Goal: Transaction & Acquisition: Obtain resource

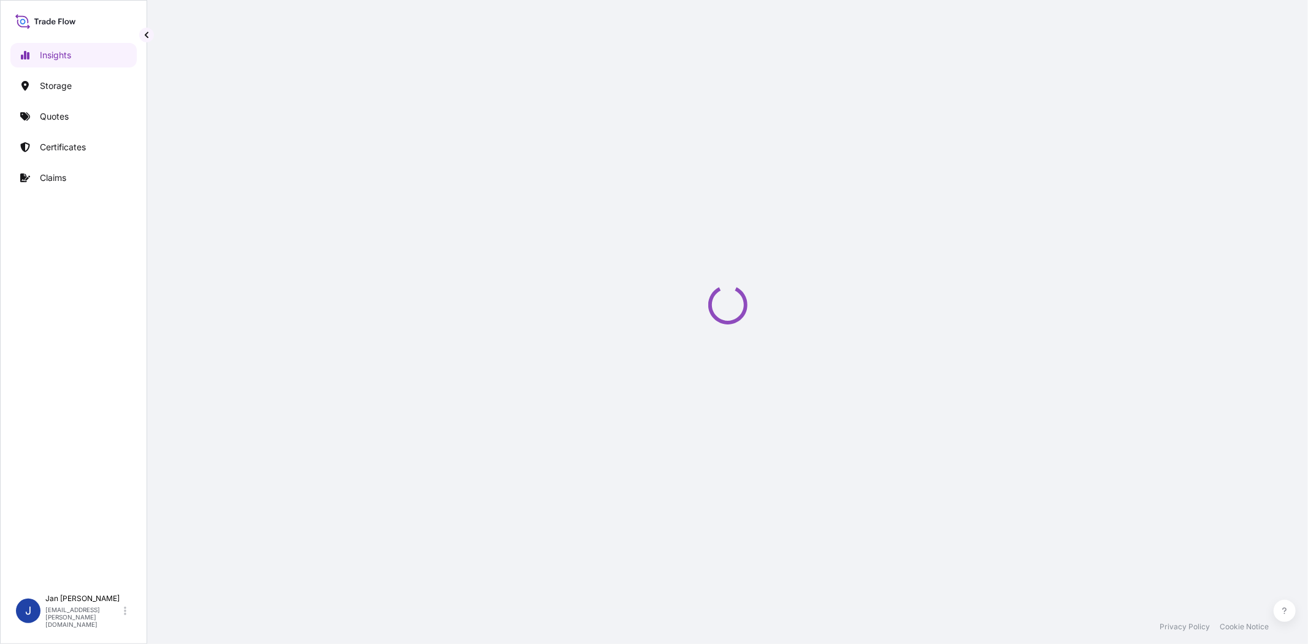
select select "2025"
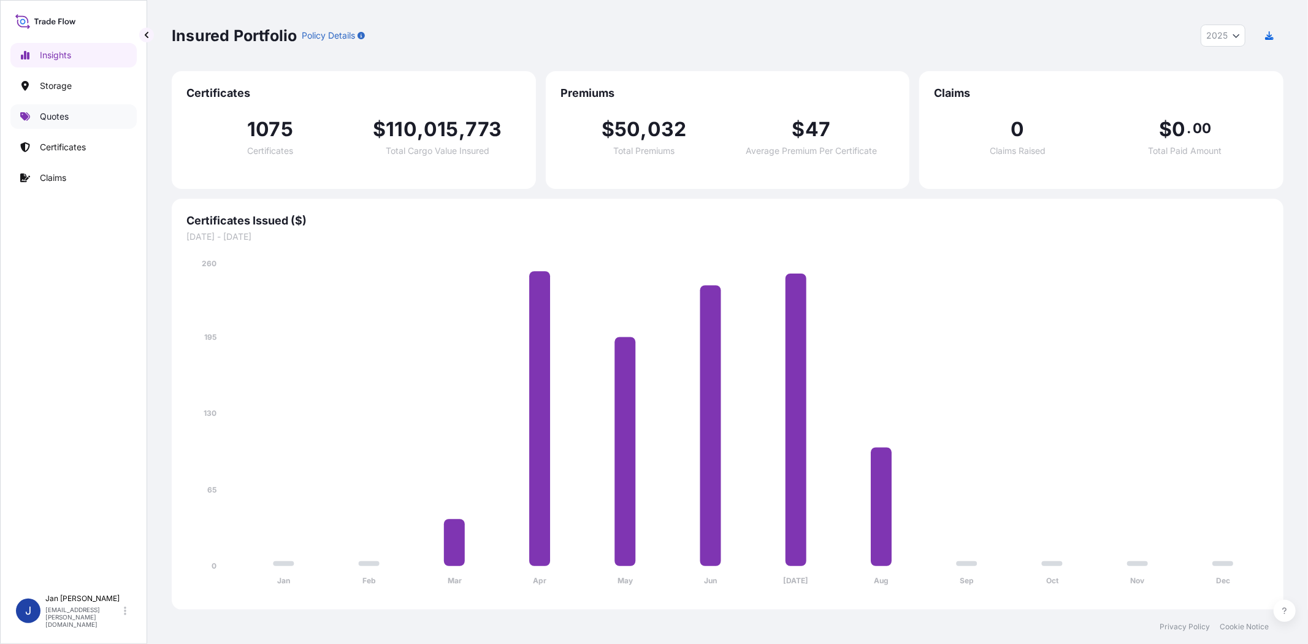
click at [52, 118] on p "Quotes" at bounding box center [54, 116] width 29 height 12
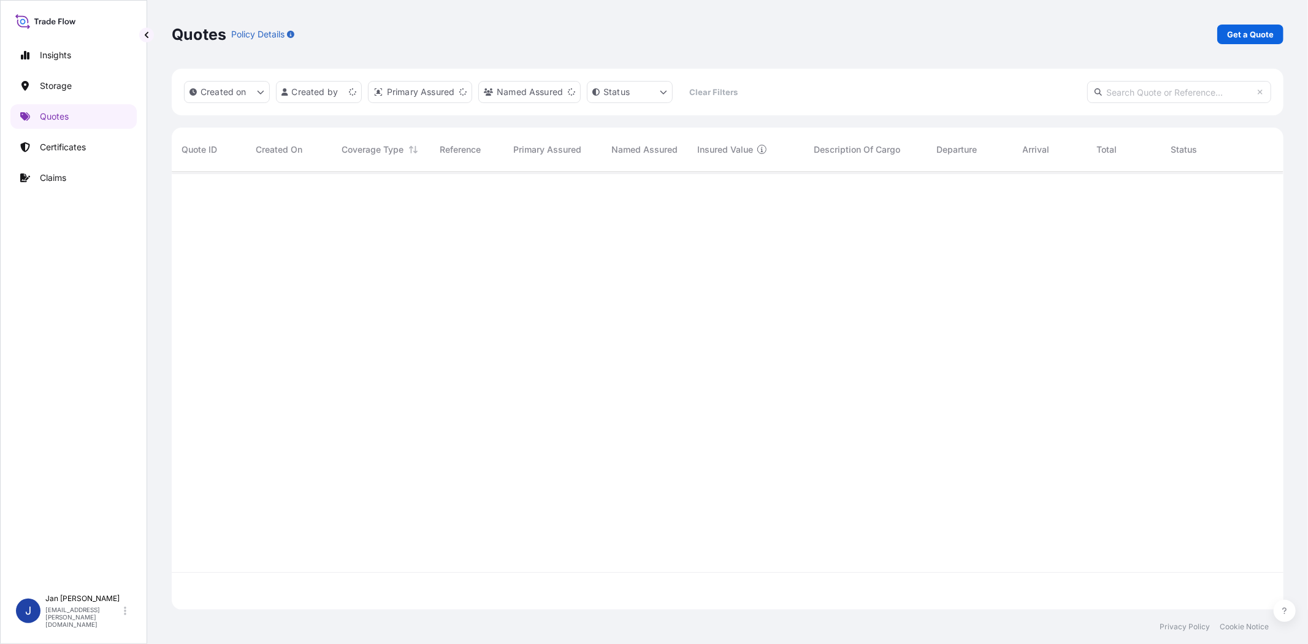
scroll to position [434, 1101]
click at [1250, 34] on p "Get a Quote" at bounding box center [1250, 34] width 47 height 12
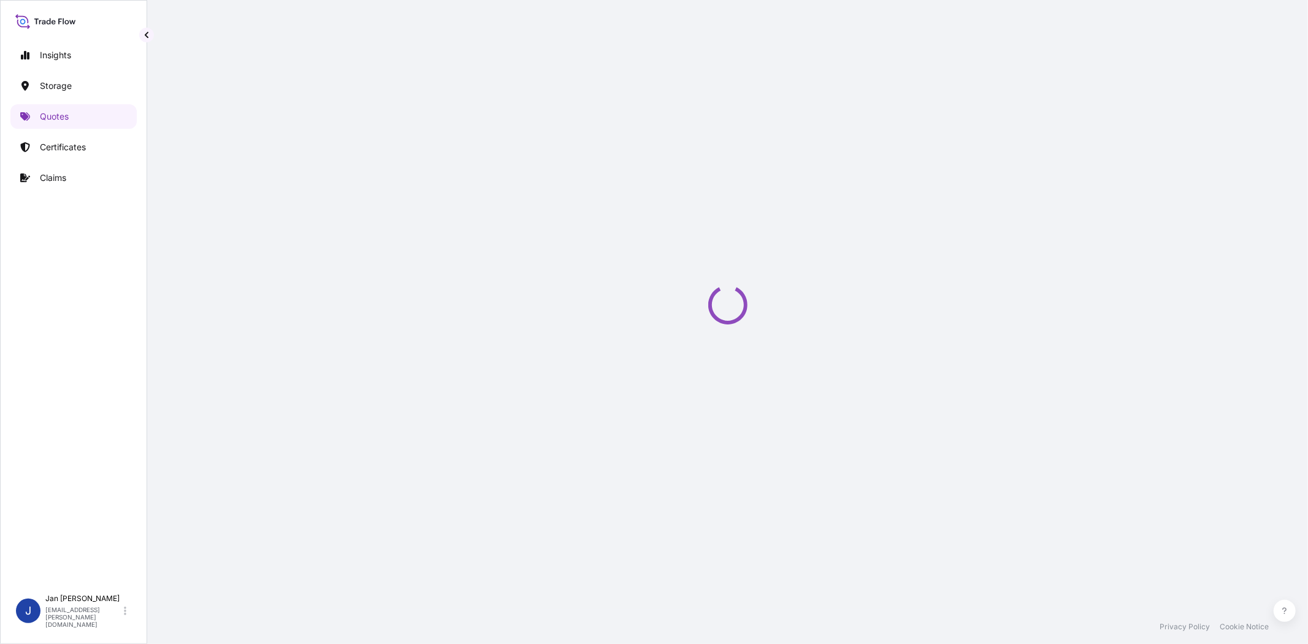
select select "Water"
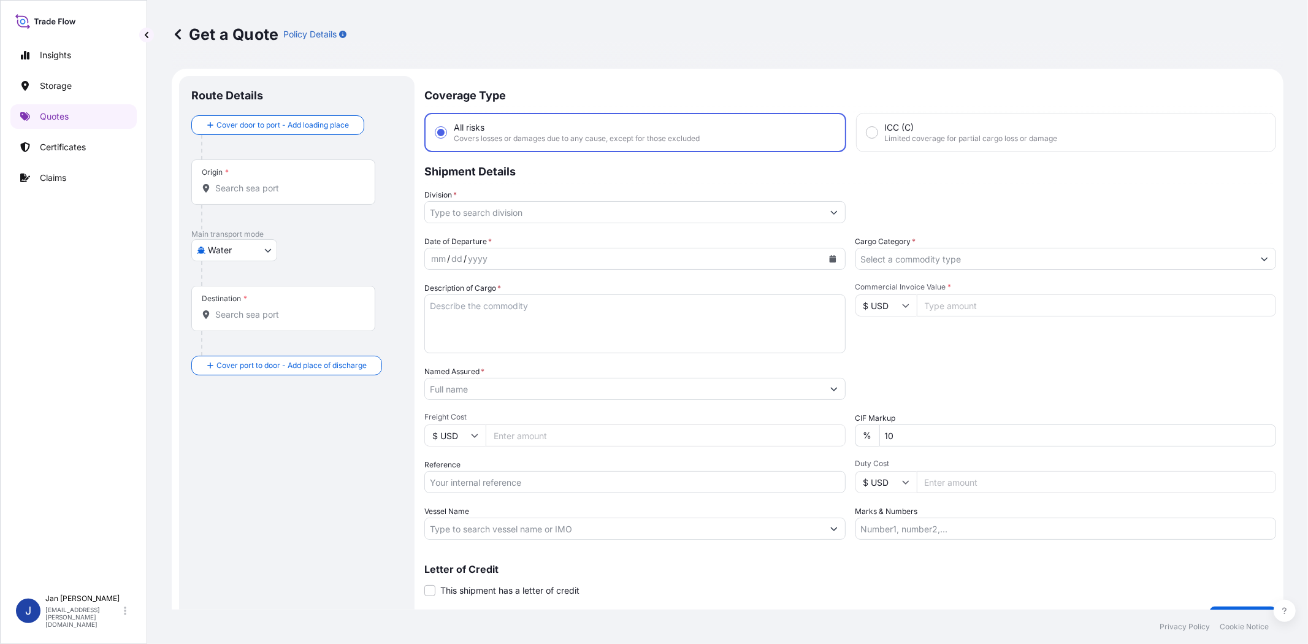
scroll to position [20, 0]
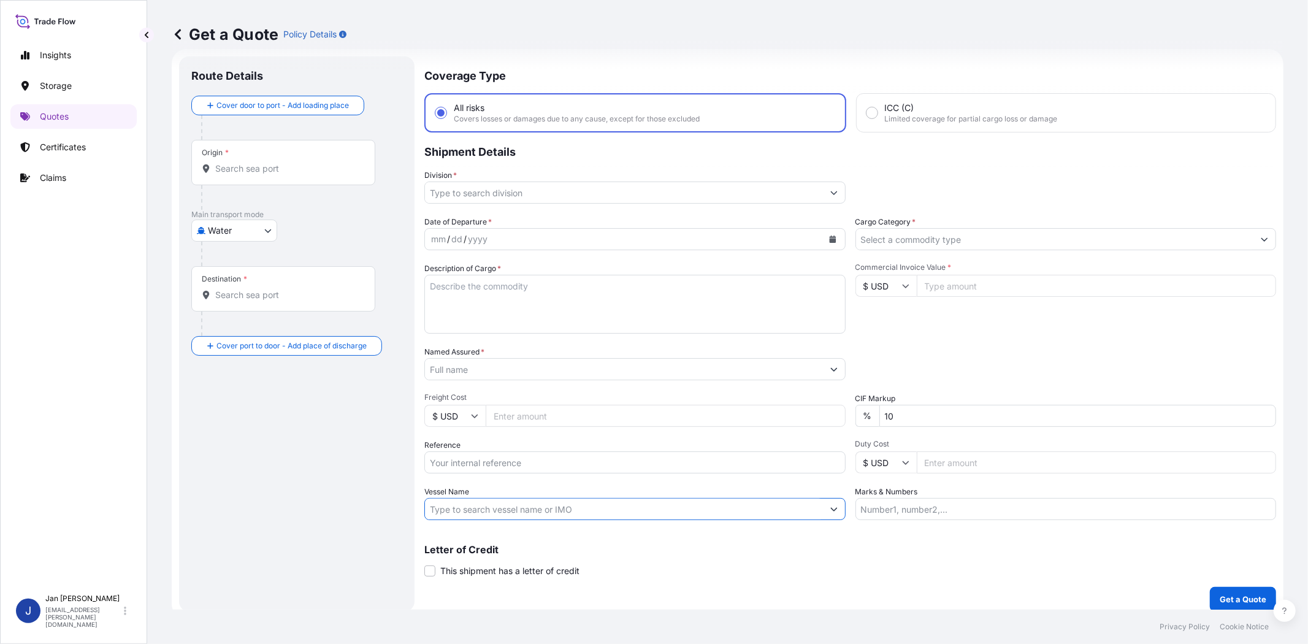
click at [652, 511] on input "Vessel Name" at bounding box center [624, 509] width 398 height 22
paste input "VUOKSI MAERSK"
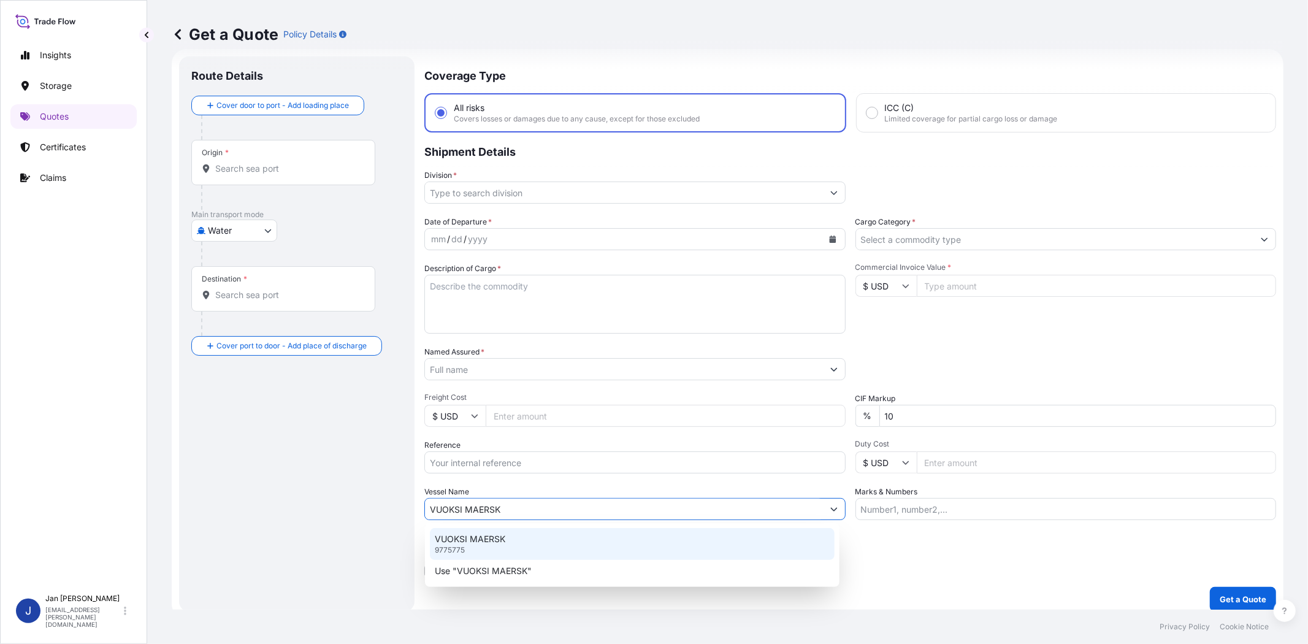
click at [518, 536] on div "VUOKSI MAERSK 9775775" at bounding box center [632, 544] width 405 height 32
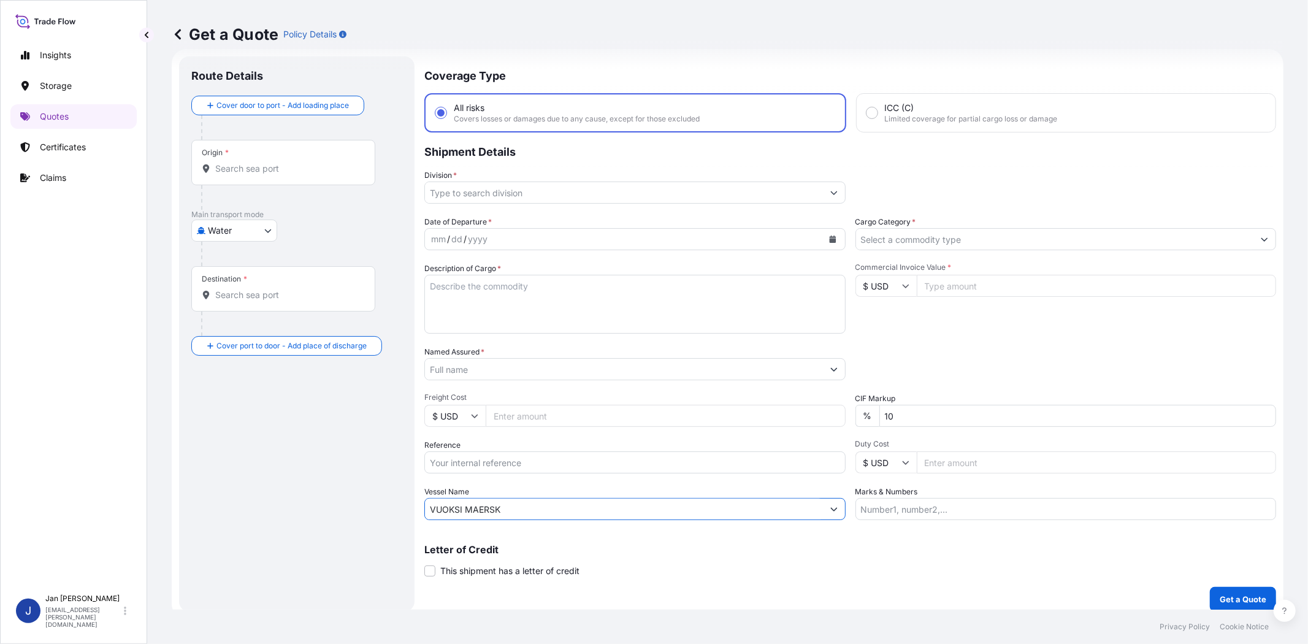
type input "VUOKSI MAERSK"
click at [307, 173] on input "Origin *" at bounding box center [287, 169] width 145 height 12
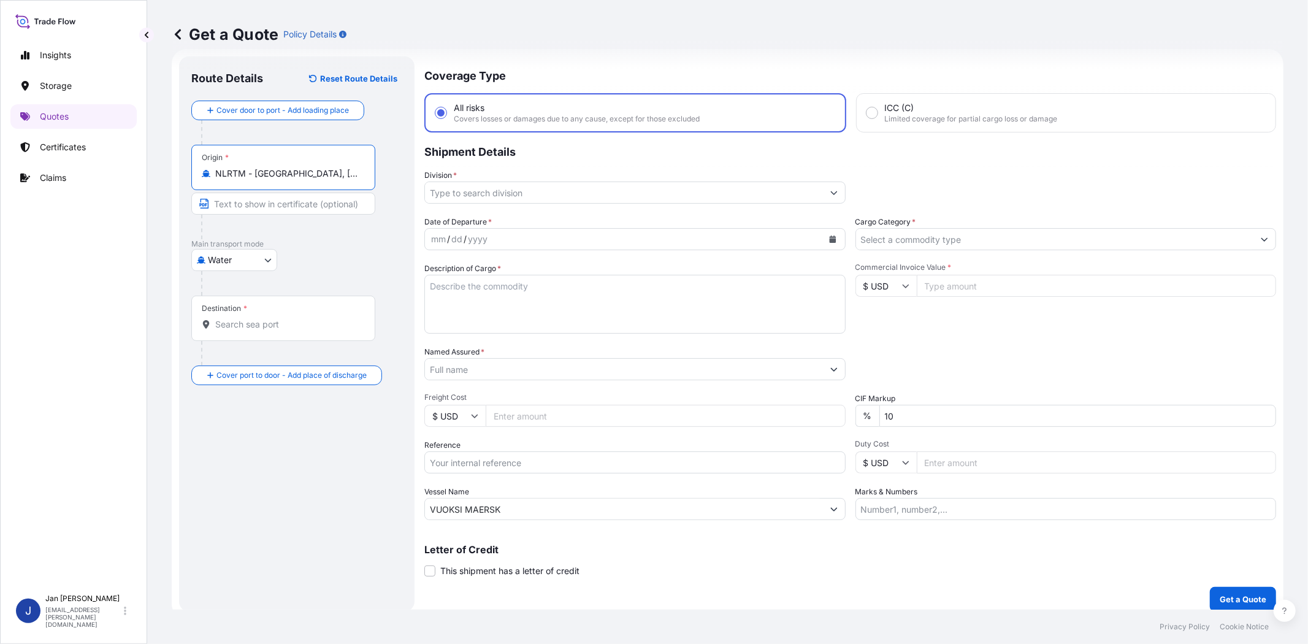
type input "NLRTM - [GEOGRAPHIC_DATA], [GEOGRAPHIC_DATA]"
drag, startPoint x: 357, startPoint y: 180, endPoint x: 207, endPoint y: 174, distance: 150.4
click at [207, 174] on div "Origin * NLRTM - [GEOGRAPHIC_DATA], [GEOGRAPHIC_DATA]" at bounding box center [283, 167] width 184 height 45
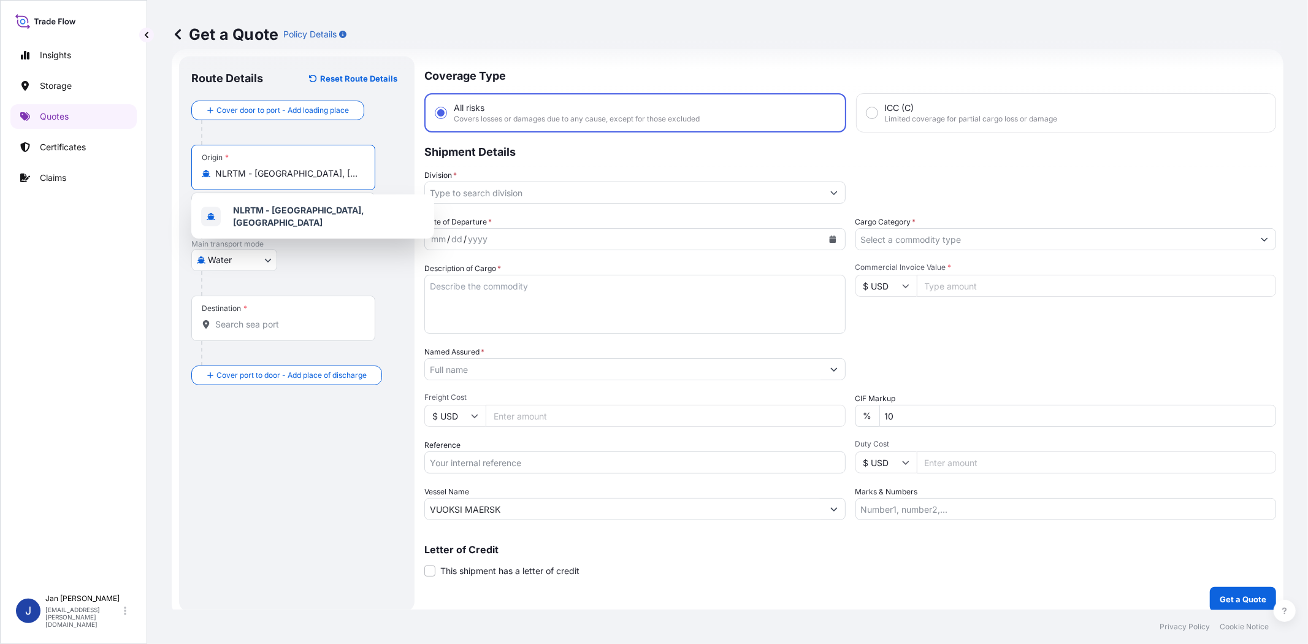
click at [291, 170] on input "NLRTM - [GEOGRAPHIC_DATA], [GEOGRAPHIC_DATA]" at bounding box center [287, 173] width 145 height 12
drag, startPoint x: 352, startPoint y: 178, endPoint x: 183, endPoint y: 175, distance: 169.3
click at [183, 175] on div "Route Details Reset Route Details Cover door to port - Add loading place Place …" at bounding box center [296, 333] width 235 height 555
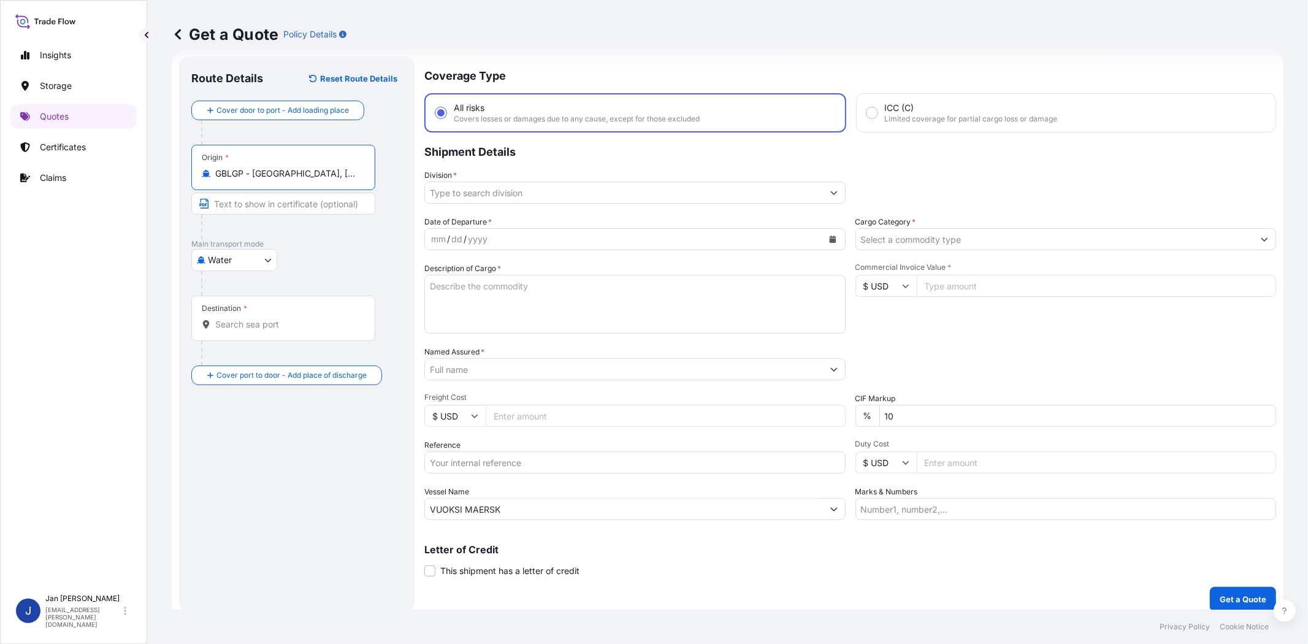
type input "GBLGP - [GEOGRAPHIC_DATA], [GEOGRAPHIC_DATA]"
click at [316, 319] on input "Destination *" at bounding box center [287, 324] width 145 height 12
type input "EGPSD - [GEOGRAPHIC_DATA], [GEOGRAPHIC_DATA]"
click at [302, 475] on div "Route Details Reset Route Details Cover door to port - Add loading place Place …" at bounding box center [296, 334] width 211 height 530
click at [650, 193] on input "Division *" at bounding box center [624, 193] width 398 height 22
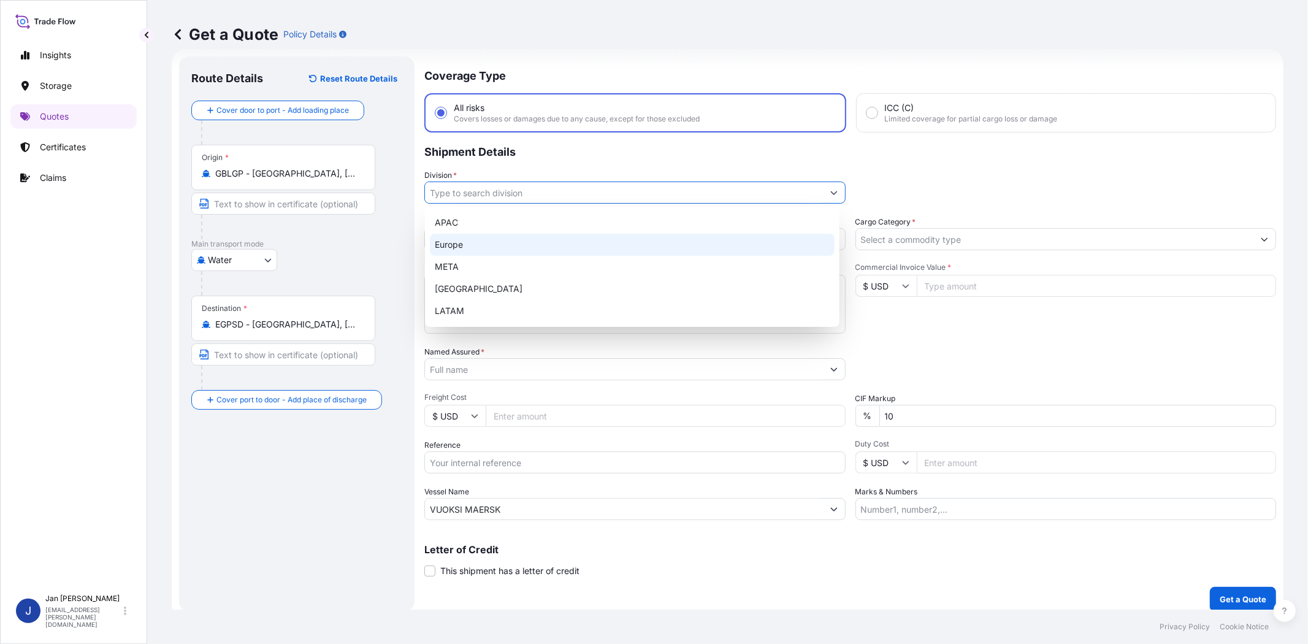
click at [633, 234] on div "Europe" at bounding box center [632, 245] width 405 height 22
type input "Europe"
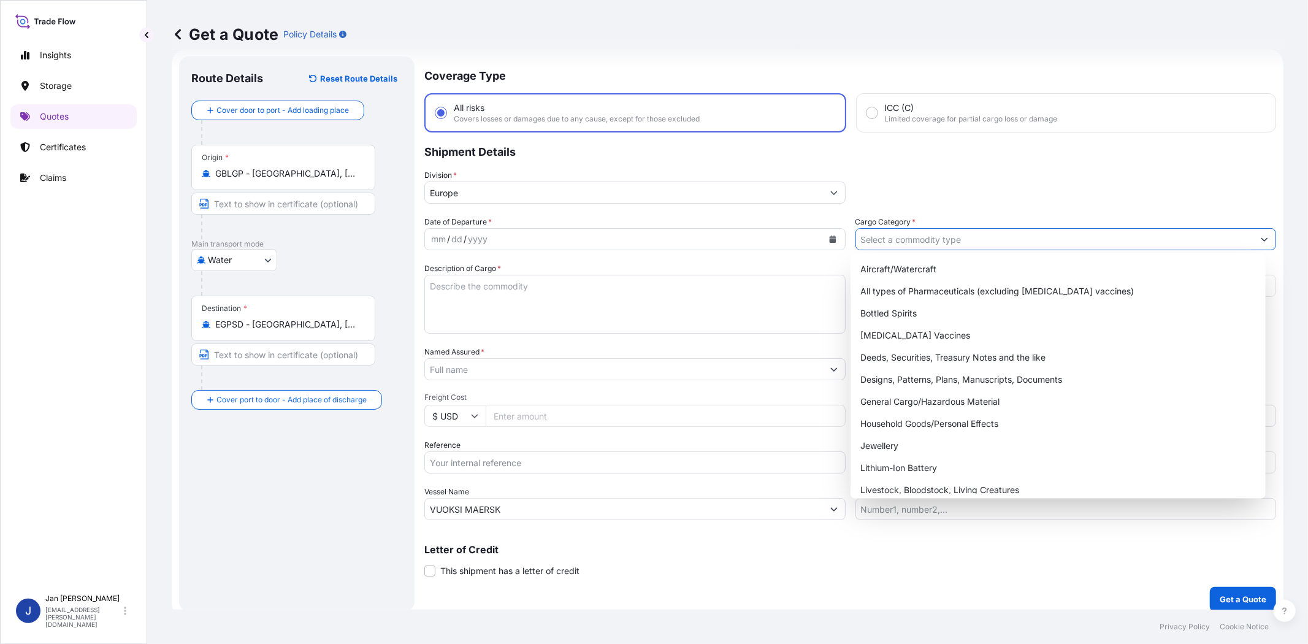
click at [936, 233] on input "Cargo Category *" at bounding box center [1055, 239] width 398 height 22
click at [961, 395] on div "General Cargo/Hazardous Material" at bounding box center [1057, 402] width 405 height 22
type input "General Cargo/Hazardous Material"
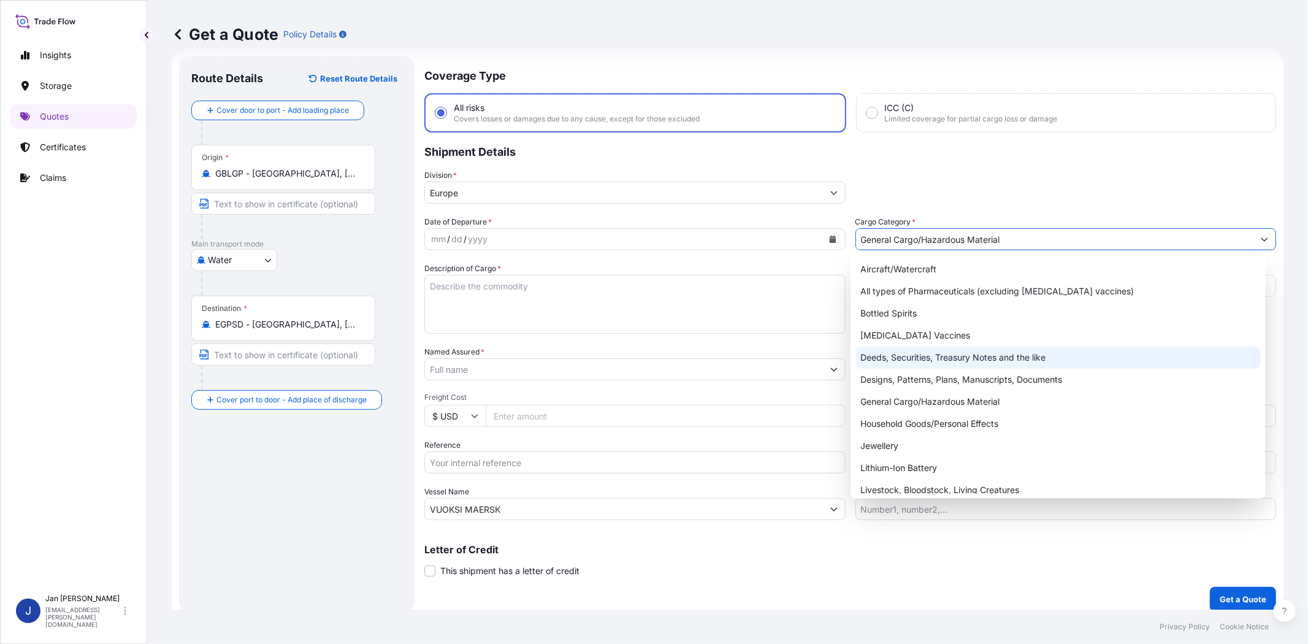
click at [829, 240] on icon "Calendar" at bounding box center [832, 238] width 7 height 7
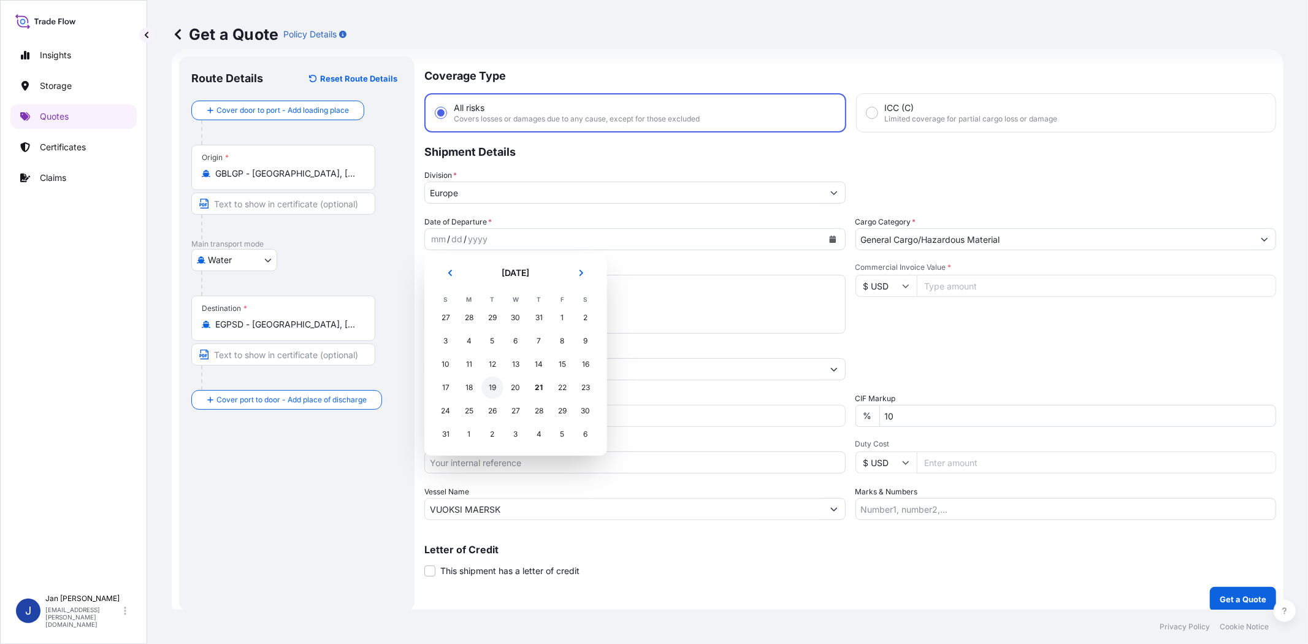
click at [492, 386] on div "19" at bounding box center [492, 388] width 22 height 22
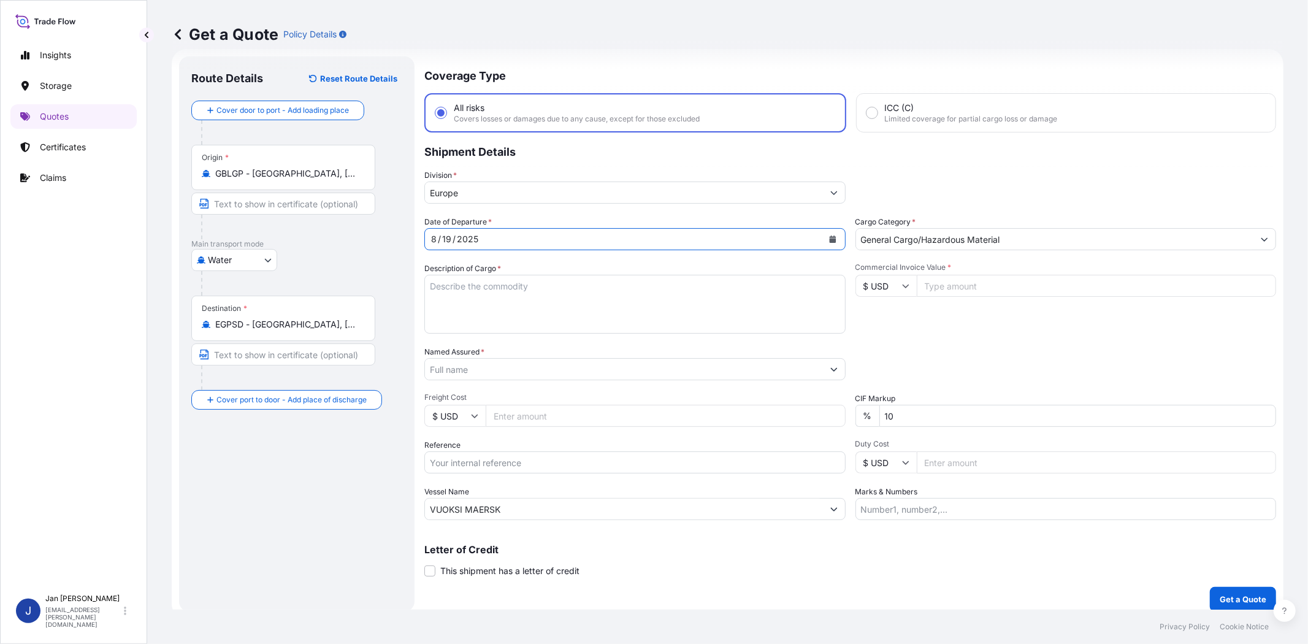
click at [992, 353] on div "Packing Category Type to search a container mode Please select a primary mode o…" at bounding box center [1065, 363] width 421 height 34
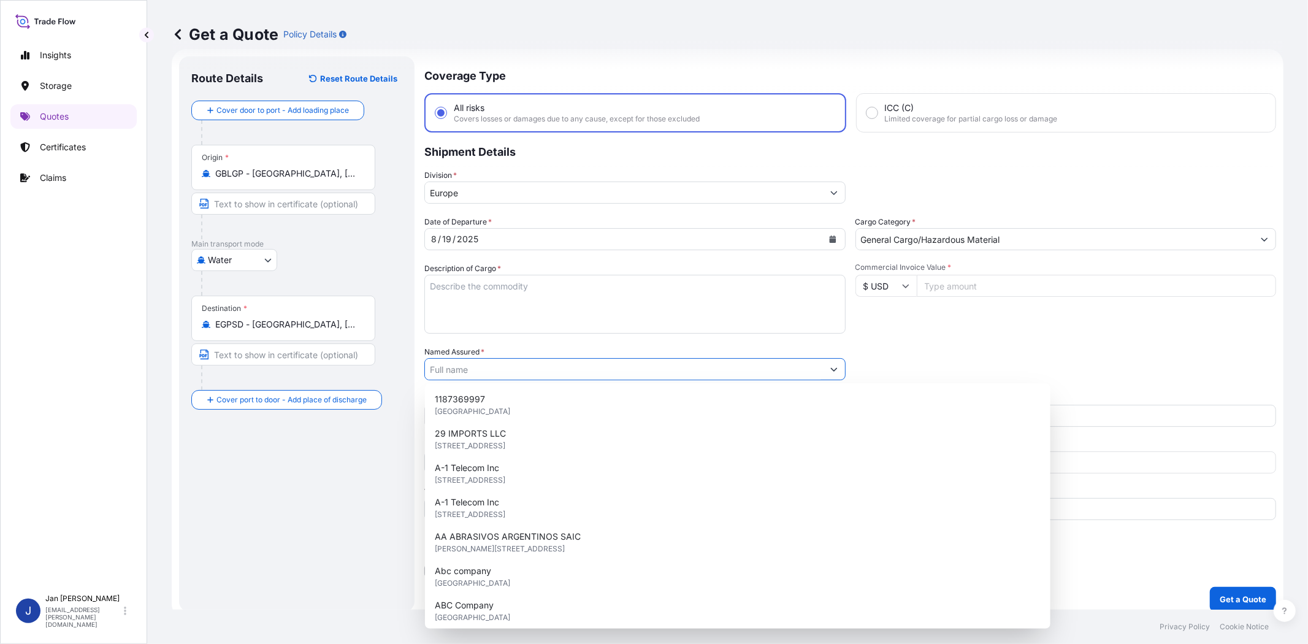
click at [547, 368] on input "Named Assured *" at bounding box center [624, 369] width 398 height 22
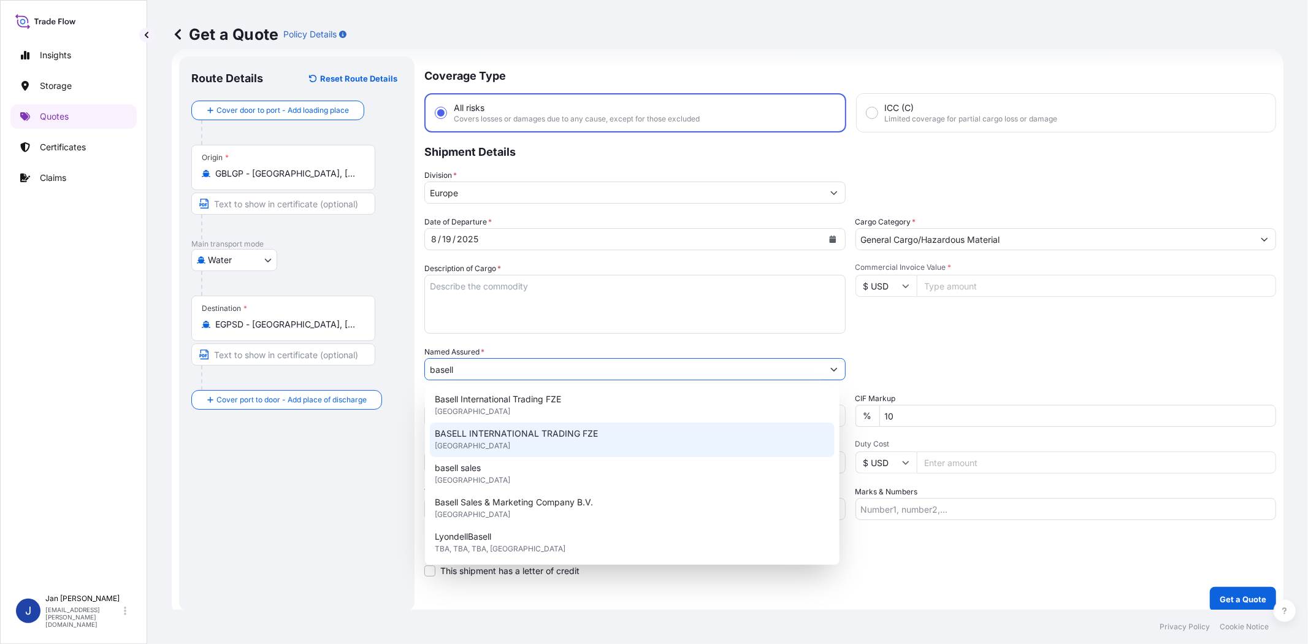
click at [521, 445] on div "BASELL INTERNATIONAL TRADING FZE [GEOGRAPHIC_DATA]" at bounding box center [632, 440] width 405 height 34
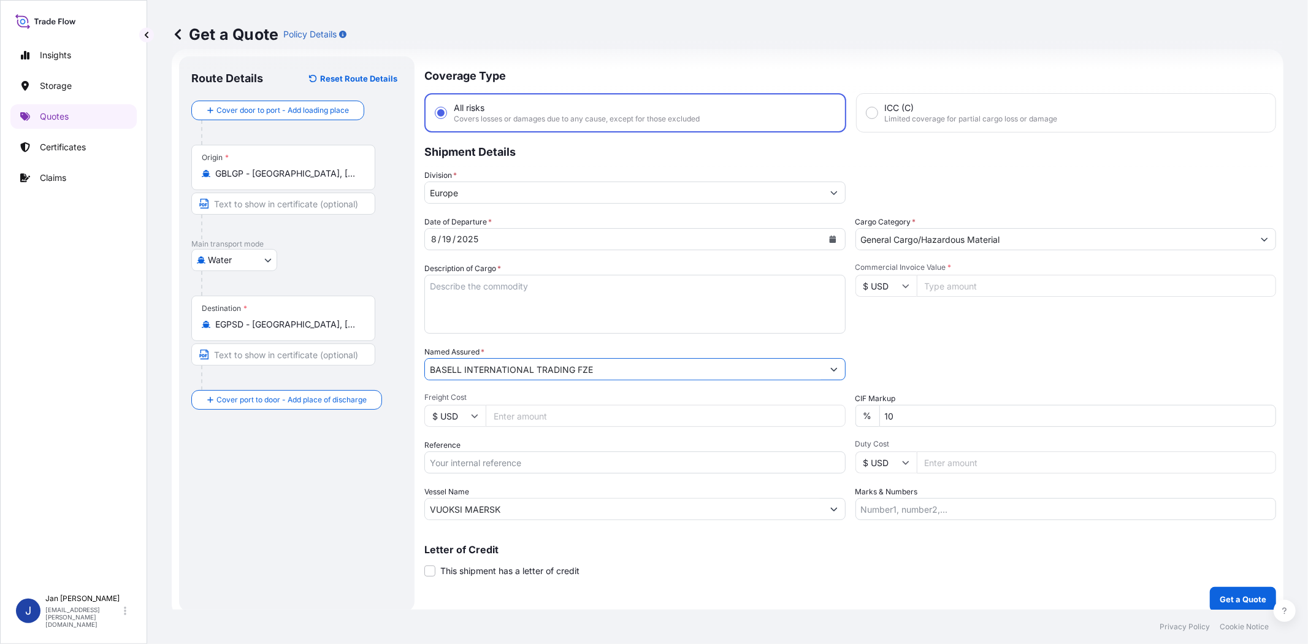
type input "BASELL INTERNATIONAL TRADING FZE"
click at [939, 356] on div "Packing Category Type to search a container mode Please select a primary mode o…" at bounding box center [1065, 363] width 421 height 34
click at [928, 278] on input "Commercial Invoice Value *" at bounding box center [1097, 286] width 360 height 22
paste input "355925.38"
type input "355925.38"
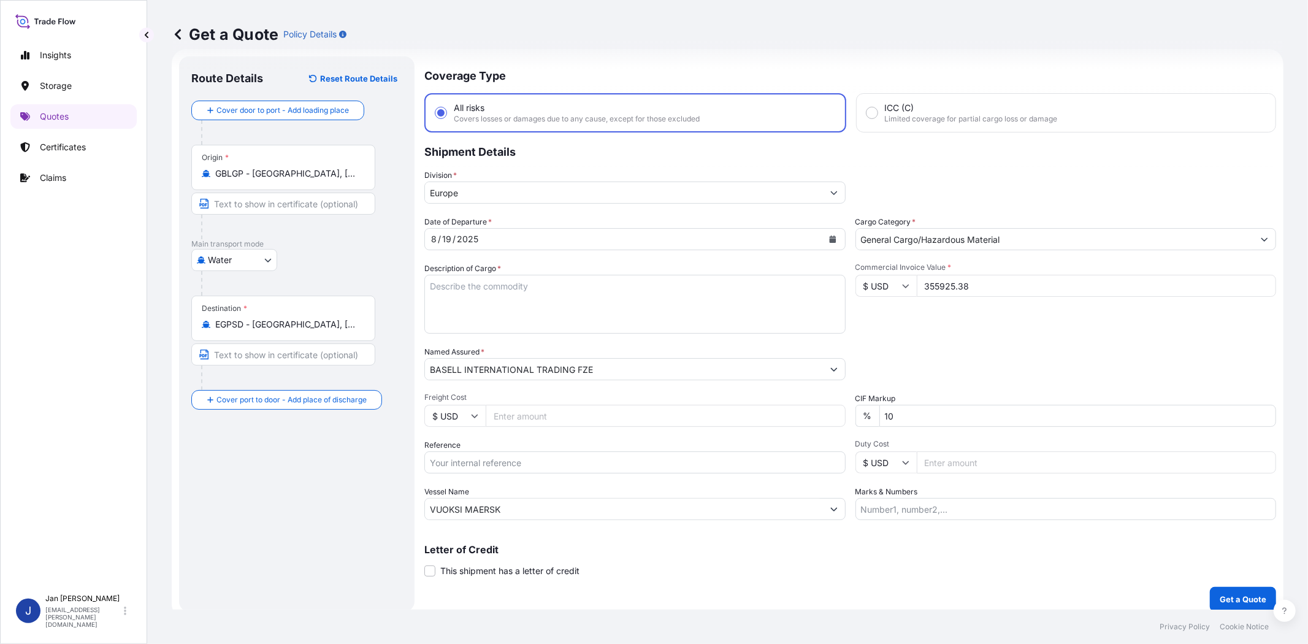
click at [914, 341] on div "Date of Departure * [DATE] Cargo Category * General Cargo/Hazardous Material De…" at bounding box center [850, 368] width 852 height 304
paste input "1187424577 // 5013185063 5013174351 304244566"
type input "1187424577 // 5013185063 5013174351 304244566"
click at [912, 327] on div "Commercial Invoice Value * $ USD 355925.38" at bounding box center [1065, 297] width 421 height 71
click at [775, 265] on div "Description of Cargo *" at bounding box center [634, 297] width 421 height 71
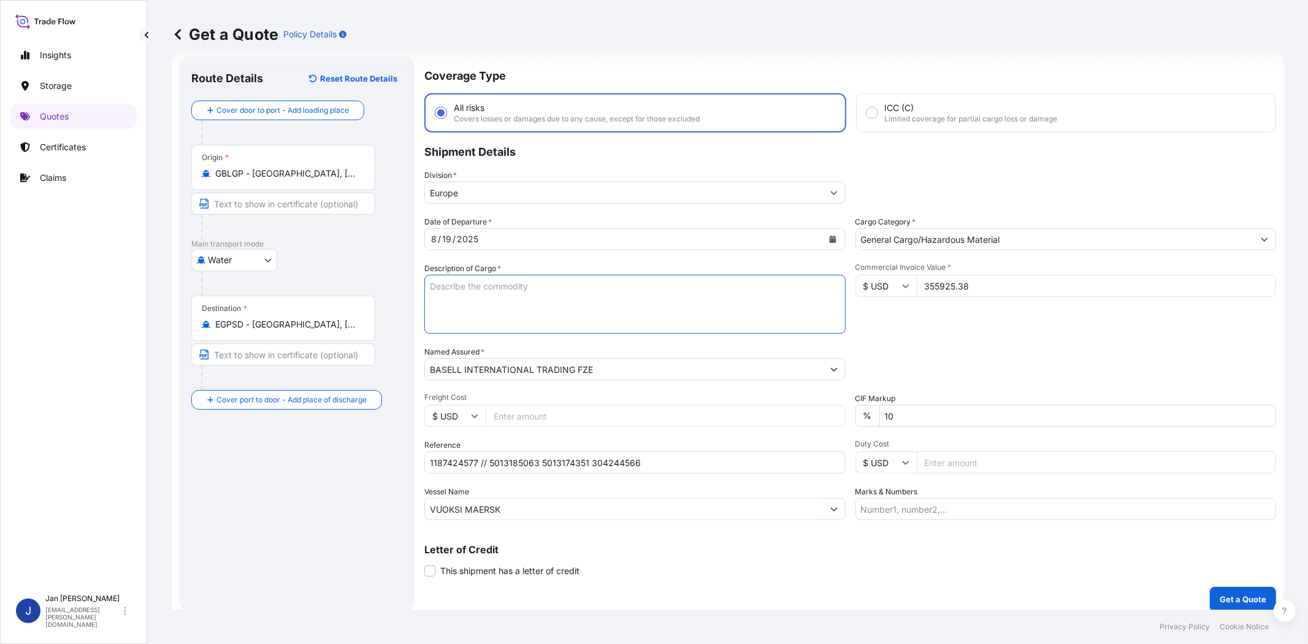
click at [771, 280] on textarea "Description of Cargo *" at bounding box center [634, 304] width 421 height 59
paste textarea "BAGS LOADED ONTO 216 PALLETS LOADED INTO 12 40' HIGH CUBE CONTAINER MOPLEN RP26…"
click at [427, 286] on textarea "BAGS LOADED ONTO 216 PALLETS LOADED INTO 12 40' HIGH CUBE CONTAINER MOPLEN RP26…" at bounding box center [634, 304] width 421 height 59
type textarea "11880 BAGS LOADED ONTO 216 PALLETS LOADED INTO 12 40' HIGH CUBE CONTAINER MOPLE…"
click at [1069, 359] on div "Packing Category Type to search a container mode Please select a primary mode o…" at bounding box center [1065, 363] width 421 height 34
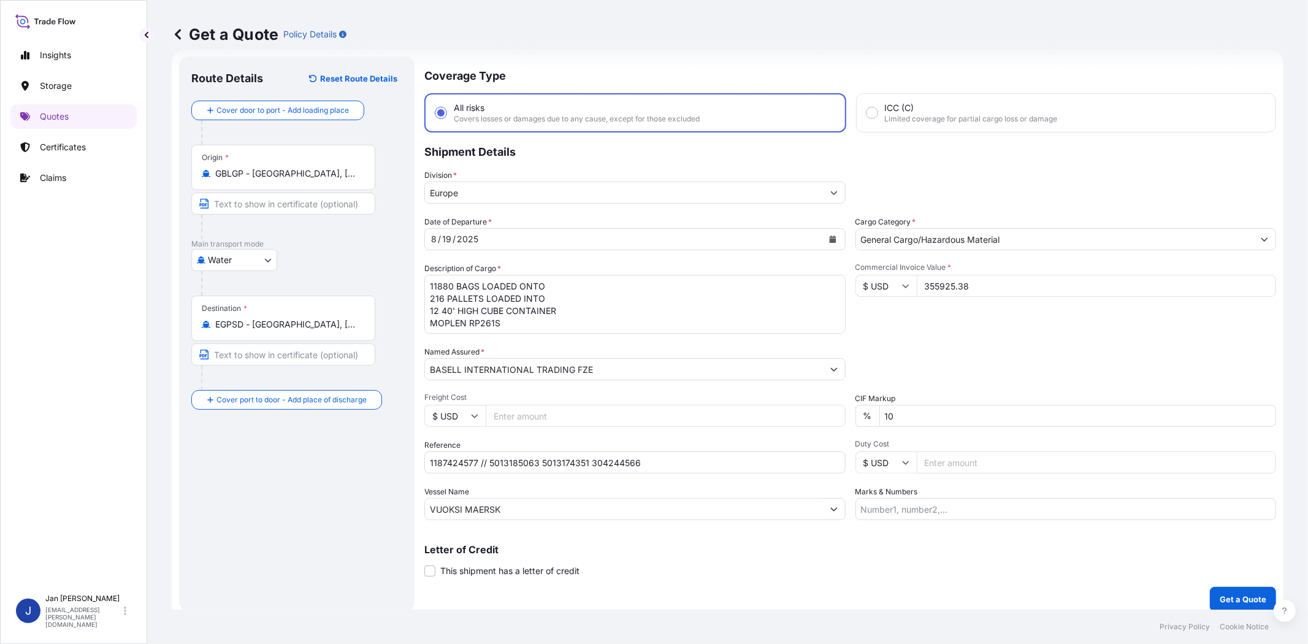
click at [960, 511] on input "Marks & Numbers" at bounding box center [1065, 509] width 421 height 22
paste input "ACID: 3522925552025070572 EGYPTIAN IMPORTER TAX ID: 352292555 FOREIGN EXPORTER …"
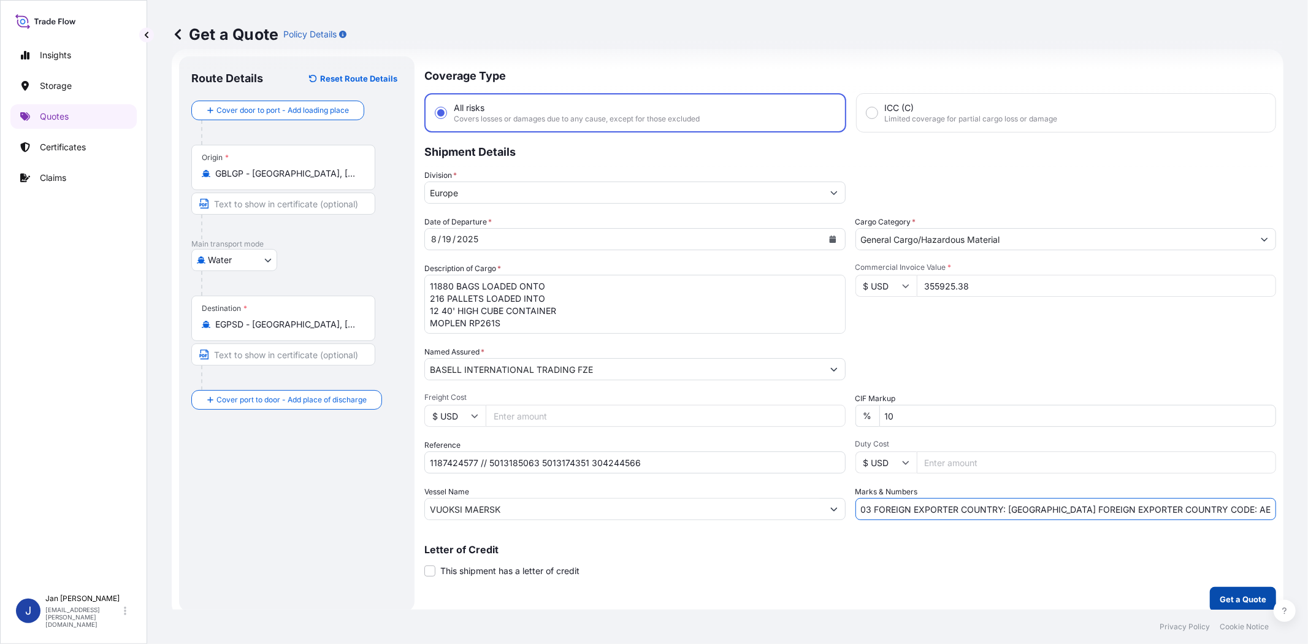
type input "ACID: 3522925552025070572 EGYPTIAN IMPORTER TAX ID: 352292555 FOREIGN EXPORTER …"
click at [1236, 594] on p "Get a Quote" at bounding box center [1243, 599] width 47 height 12
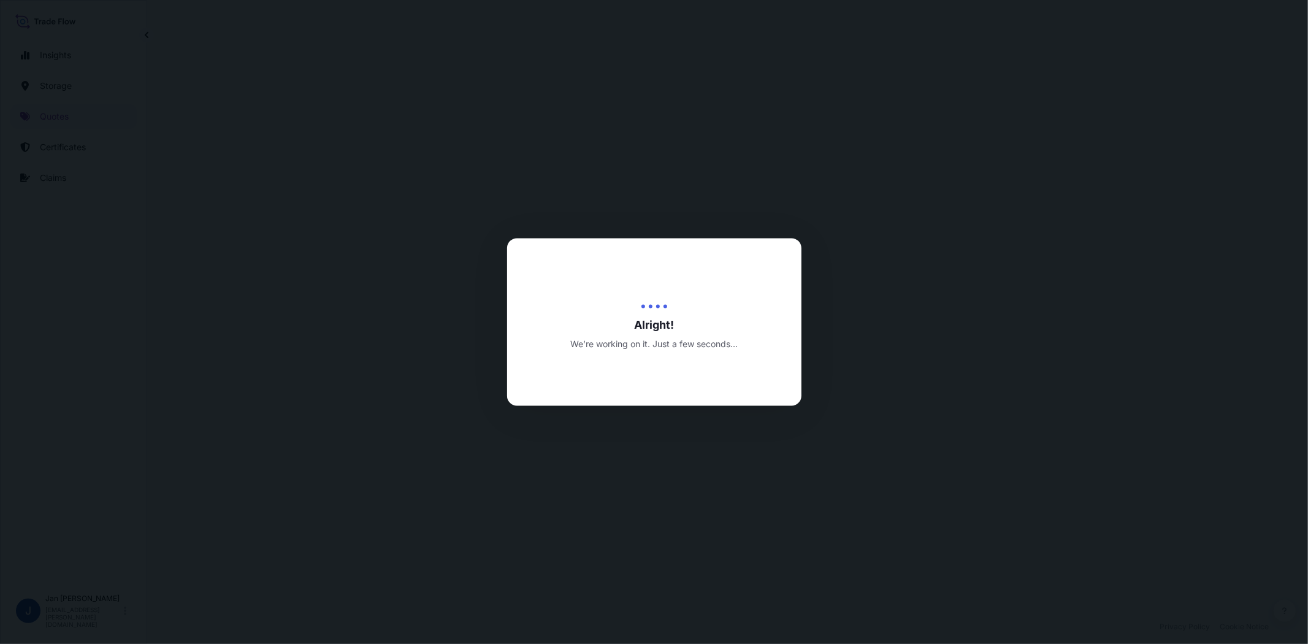
select select "Water"
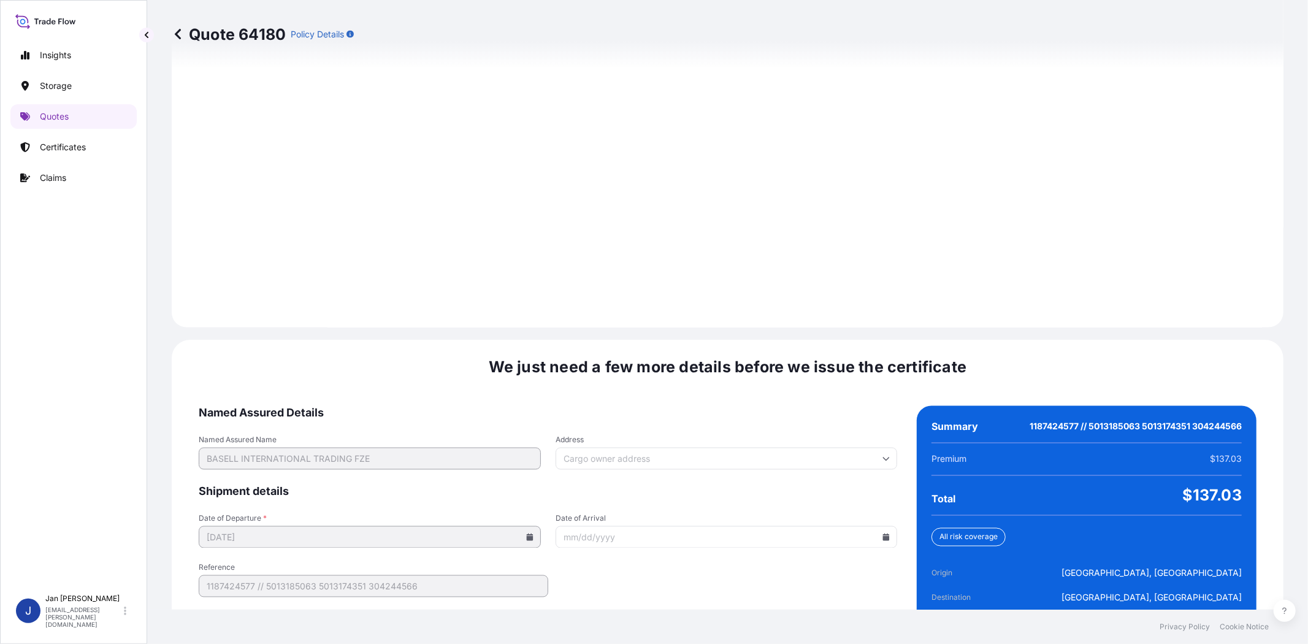
scroll to position [1629, 0]
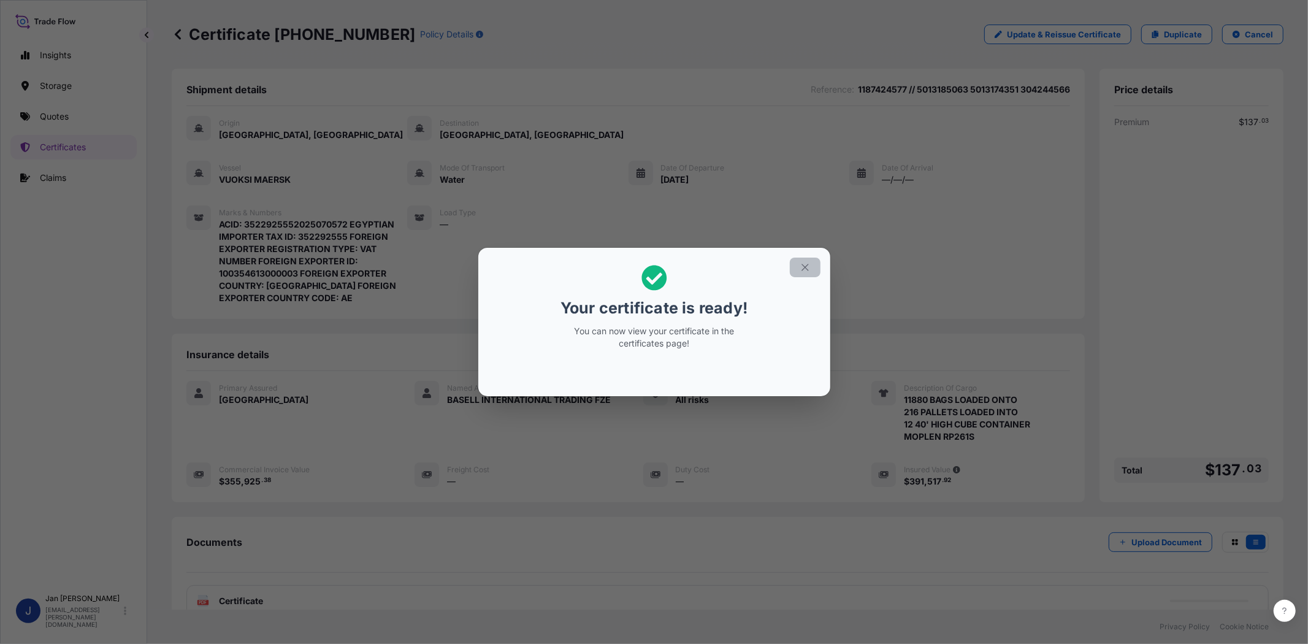
click at [800, 267] on icon "button" at bounding box center [805, 267] width 11 height 11
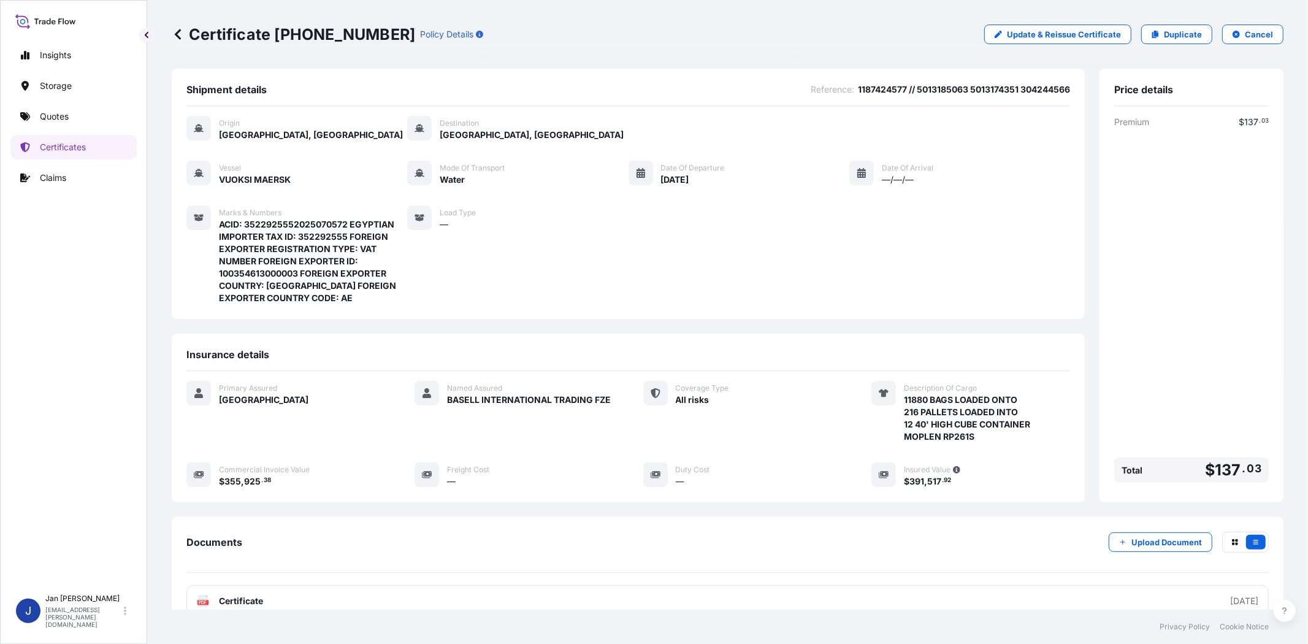
scroll to position [100, 0]
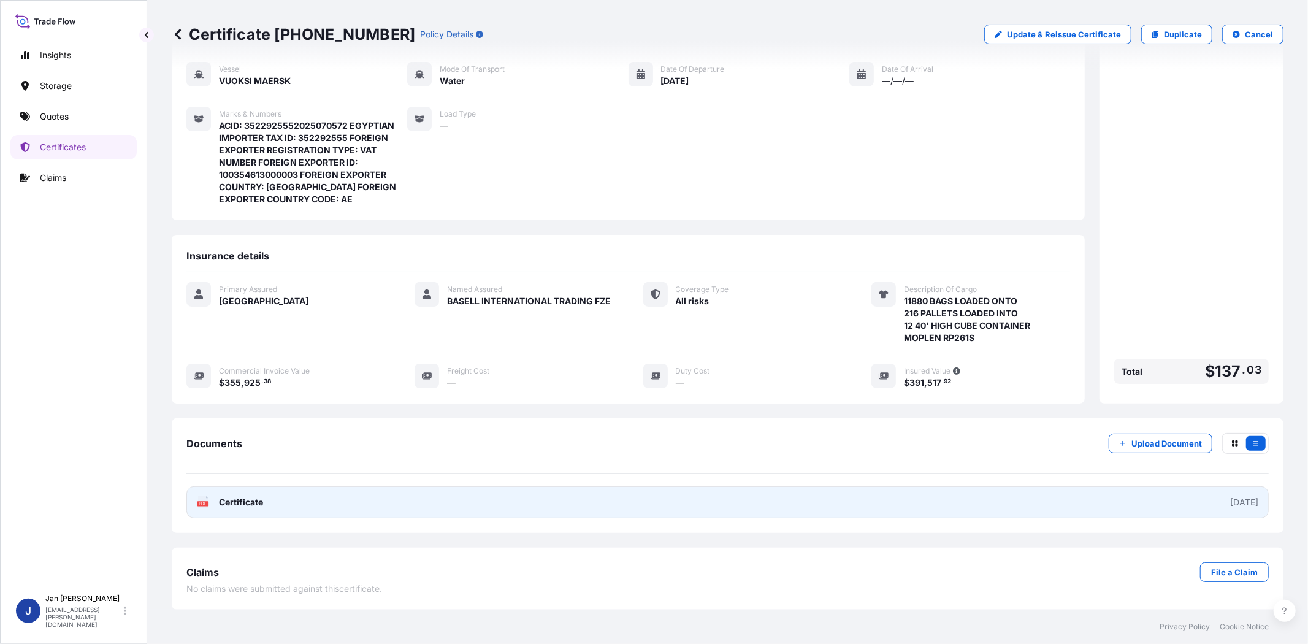
click at [240, 504] on span "Certificate" at bounding box center [241, 502] width 44 height 12
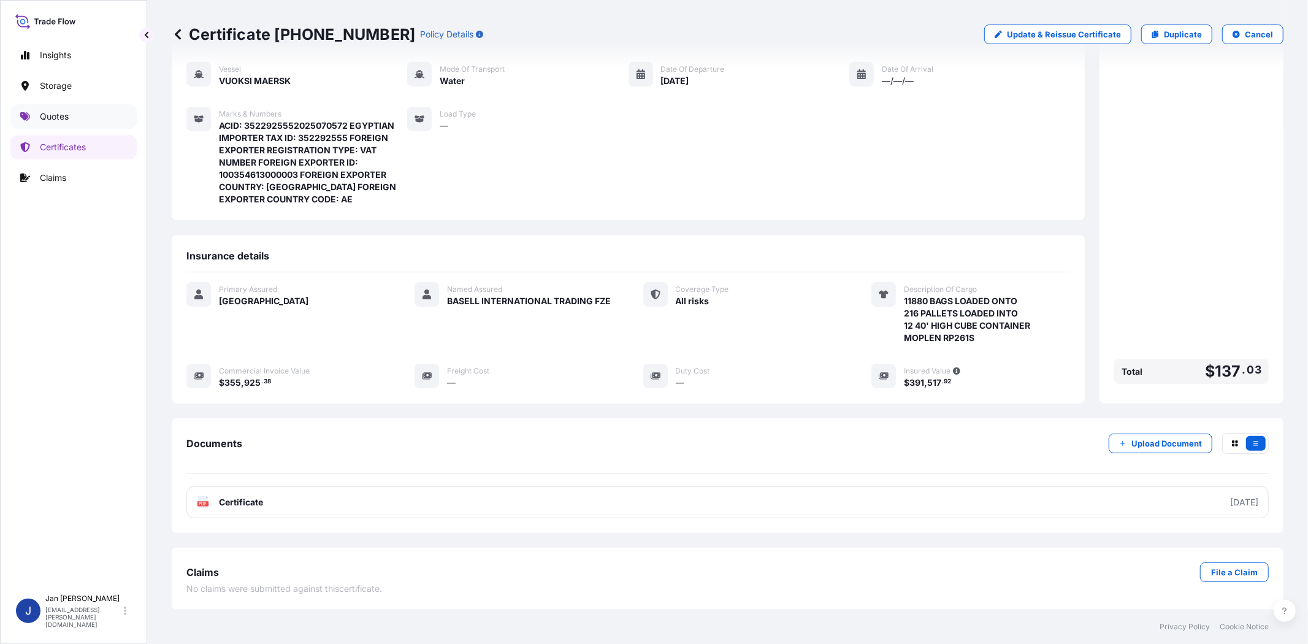
click at [93, 121] on link "Quotes" at bounding box center [73, 116] width 126 height 25
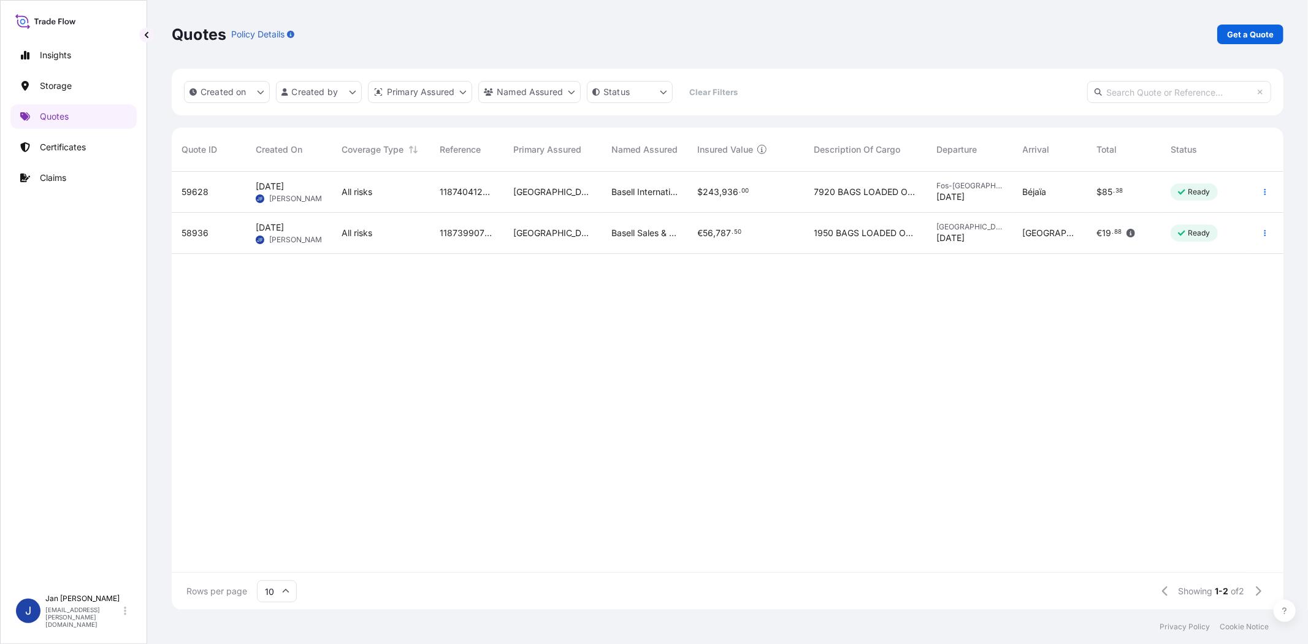
scroll to position [434, 1101]
